Goal: Ask a question: Seek information or help from site administrators or community

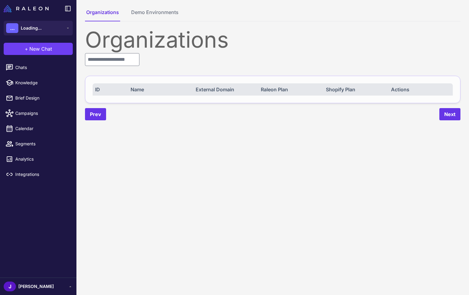
click at [114, 62] on input "text" at bounding box center [112, 59] width 54 height 13
click at [115, 61] on input "text" at bounding box center [112, 59] width 54 height 13
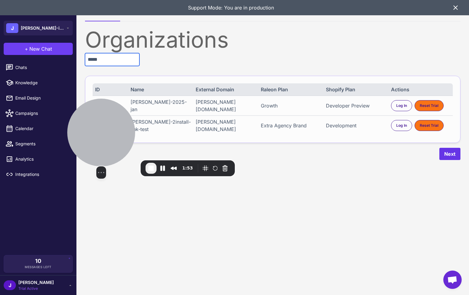
type input "*****"
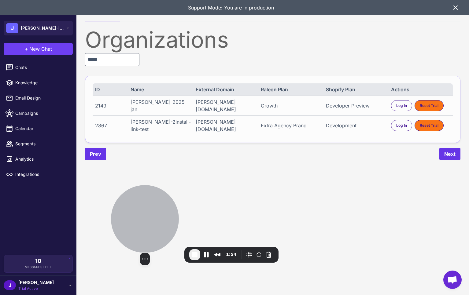
drag, startPoint x: 113, startPoint y: 135, endPoint x: 157, endPoint y: 221, distance: 96.9
click at [157, 221] on div at bounding box center [145, 219] width 68 height 68
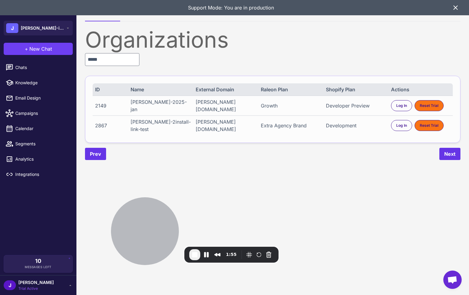
click at [287, 131] on div "2867 [PERSON_NAME]-2install-link-test [PERSON_NAME][DOMAIN_NAME] Extra Agency B…" at bounding box center [273, 125] width 360 height 20
click at [283, 126] on div "Extra Agency Brand" at bounding box center [290, 125] width 59 height 7
click at [284, 126] on div "Extra Agency Brand" at bounding box center [290, 125] width 59 height 7
click at [206, 126] on div "[PERSON_NAME][DOMAIN_NAME]" at bounding box center [224, 125] width 59 height 15
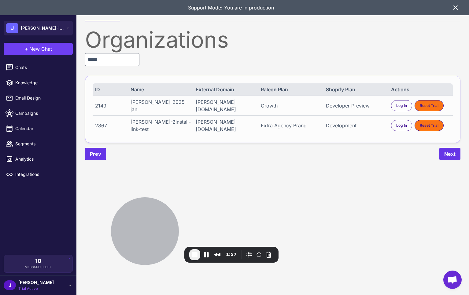
click at [206, 126] on div "[PERSON_NAME][DOMAIN_NAME]" at bounding box center [224, 125] width 59 height 15
click at [205, 128] on div "[PERSON_NAME][DOMAIN_NAME]" at bounding box center [224, 125] width 59 height 15
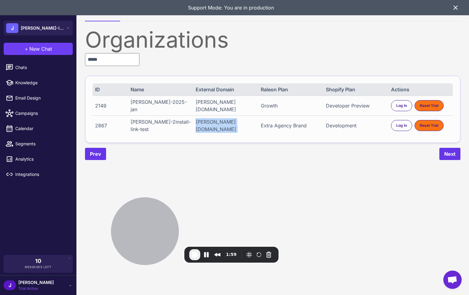
click at [205, 128] on div "[PERSON_NAME][DOMAIN_NAME]" at bounding box center [224, 125] width 59 height 15
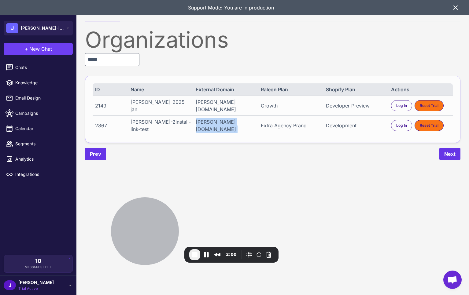
click at [205, 128] on div "[PERSON_NAME][DOMAIN_NAME]" at bounding box center [224, 125] width 59 height 15
click at [208, 126] on div "[PERSON_NAME][DOMAIN_NAME]" at bounding box center [224, 125] width 59 height 15
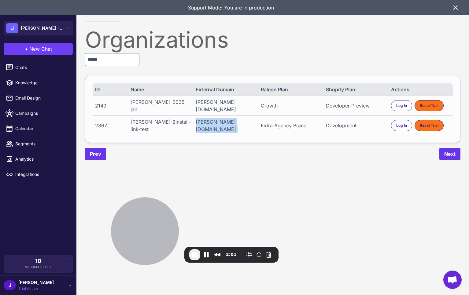
click at [208, 126] on div "[PERSON_NAME][DOMAIN_NAME]" at bounding box center [224, 125] width 59 height 15
click at [247, 159] on div "Prev Next" at bounding box center [272, 154] width 375 height 12
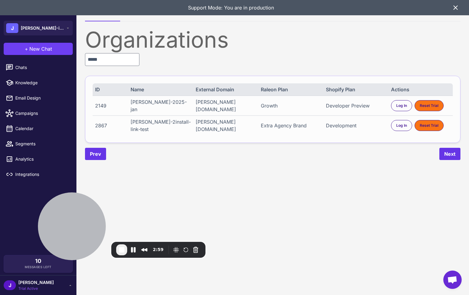
click at [106, 125] on div "2867" at bounding box center [110, 125] width 30 height 7
click at [105, 125] on div "2867" at bounding box center [110, 125] width 30 height 7
drag, startPoint x: 133, startPoint y: 126, endPoint x: 185, endPoint y: 129, distance: 51.4
click at [185, 129] on div "2867 [PERSON_NAME]-2install-link-test [PERSON_NAME][DOMAIN_NAME] Extra Agency B…" at bounding box center [273, 125] width 360 height 20
click at [97, 128] on div "2867" at bounding box center [110, 125] width 30 height 7
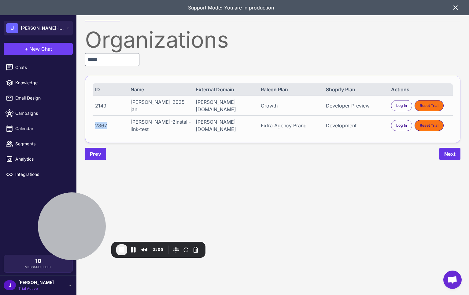
click at [97, 128] on div "2867" at bounding box center [110, 125] width 30 height 7
